Goal: Find specific page/section

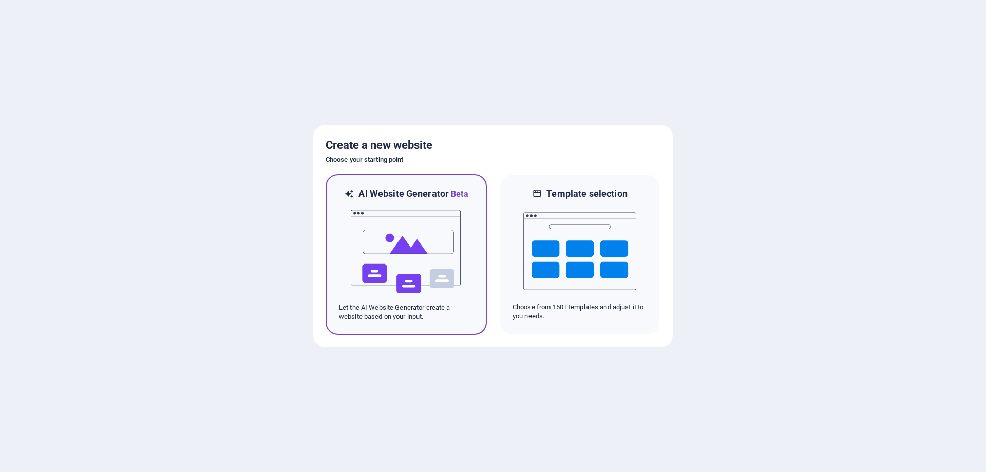
click at [401, 250] on img at bounding box center [406, 251] width 113 height 103
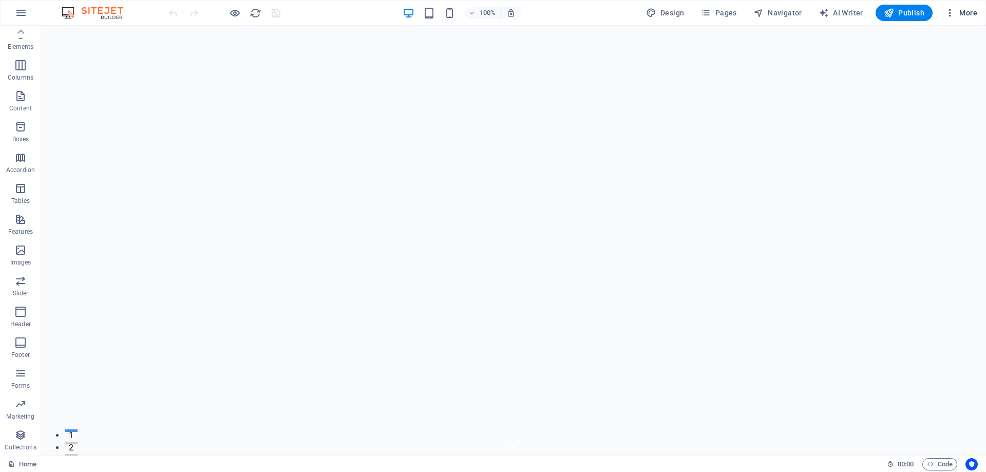
click at [962, 12] on span "More" at bounding box center [961, 13] width 32 height 10
click at [891, 6] on div at bounding box center [493, 236] width 986 height 472
click at [892, 10] on icon "button" at bounding box center [889, 13] width 10 height 10
